Goal: Navigation & Orientation: Find specific page/section

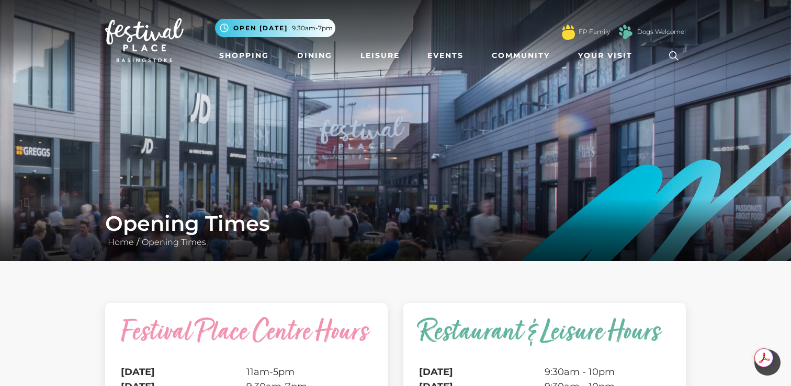
scroll to position [276, 0]
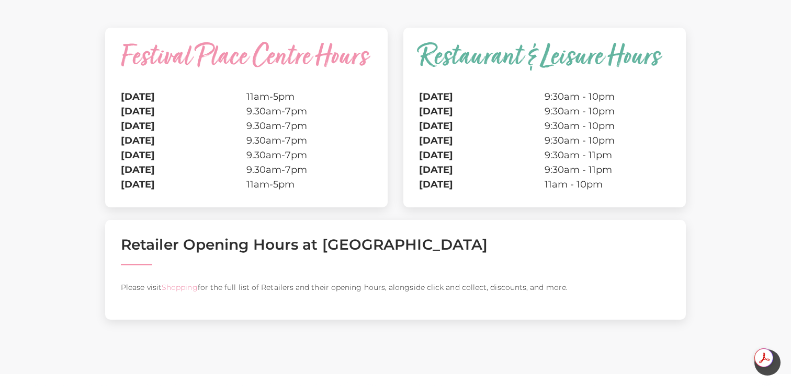
click at [184, 286] on link "Shopping" at bounding box center [180, 287] width 36 height 9
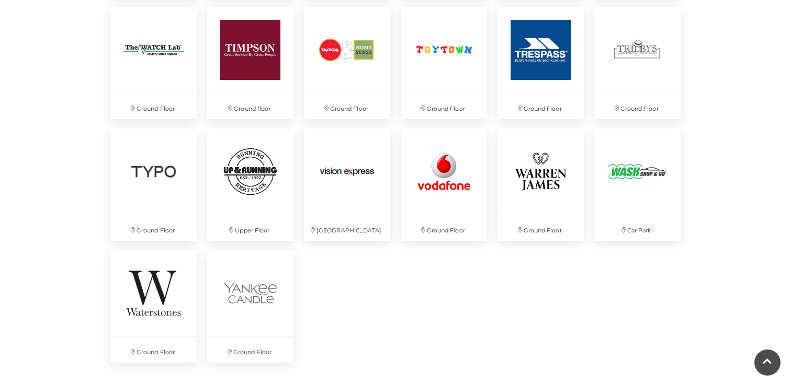
scroll to position [2724, 0]
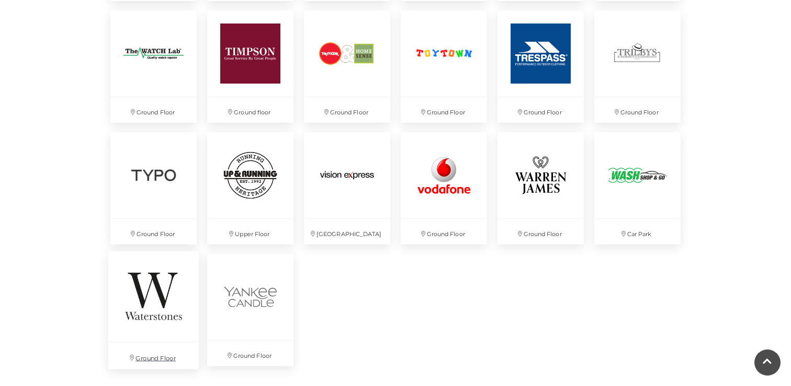
click at [170, 329] on img at bounding box center [153, 296] width 90 height 90
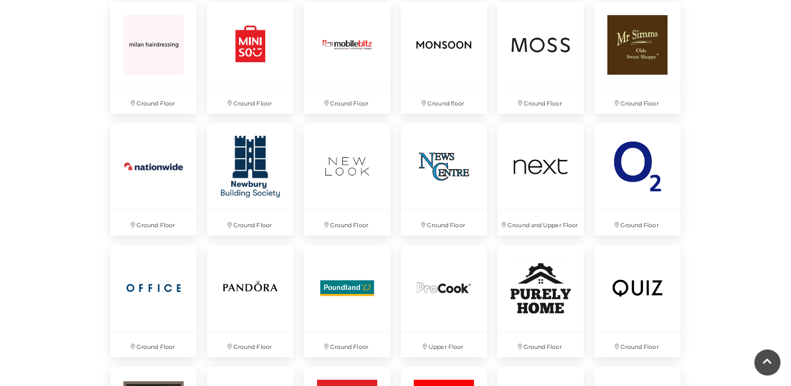
scroll to position [1879, 0]
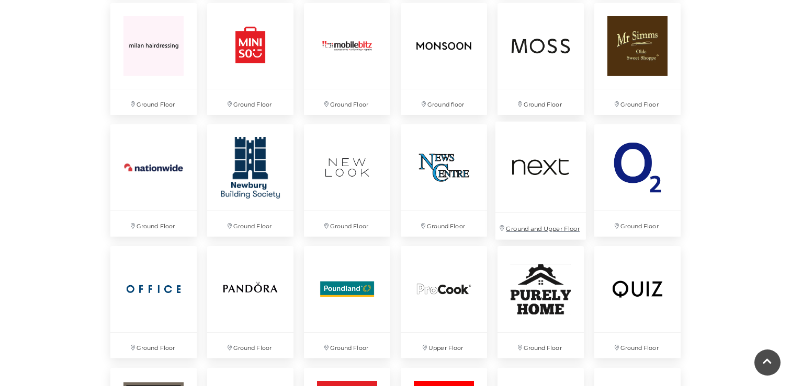
click at [551, 163] on img at bounding box center [540, 167] width 90 height 90
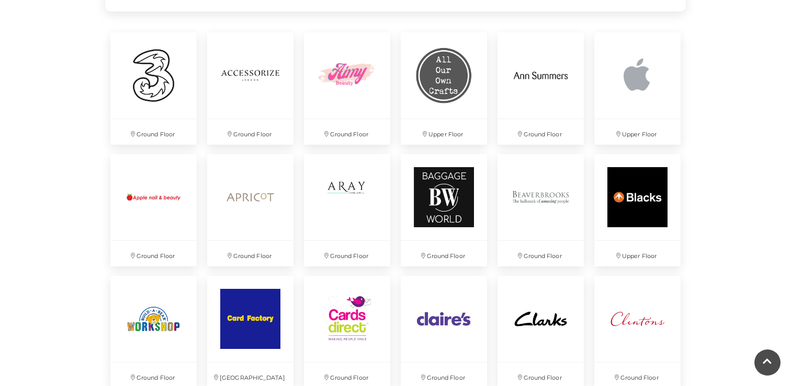
scroll to position [752, 0]
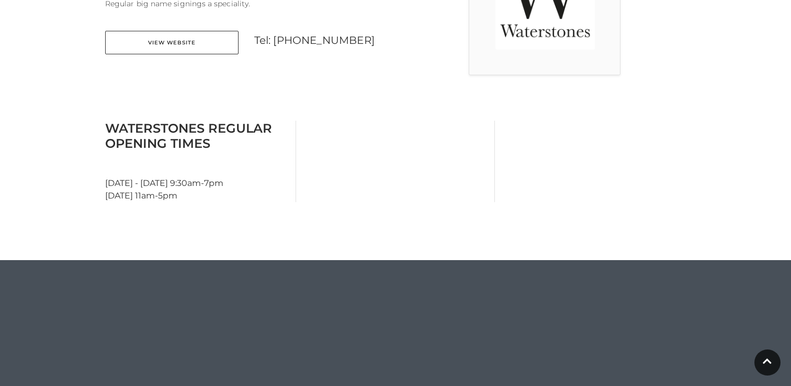
scroll to position [402, 0]
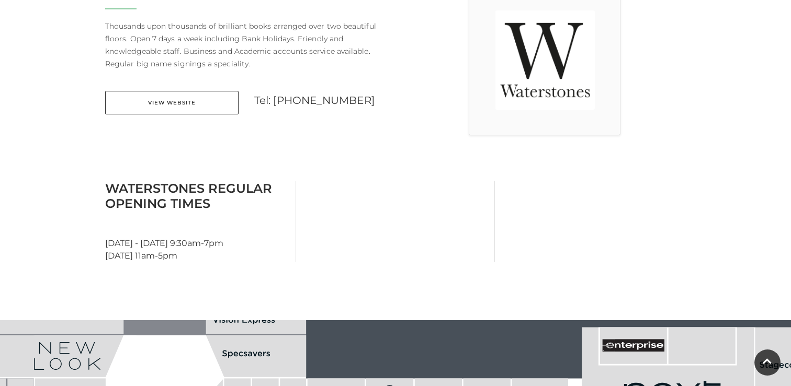
scroll to position [311, 0]
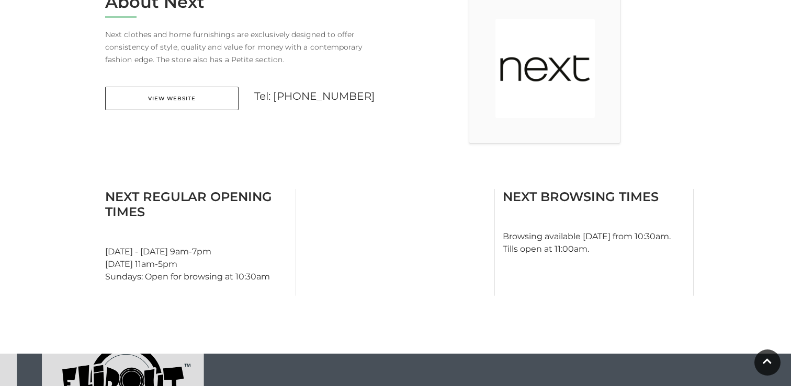
scroll to position [314, 0]
